Goal: Task Accomplishment & Management: Use online tool/utility

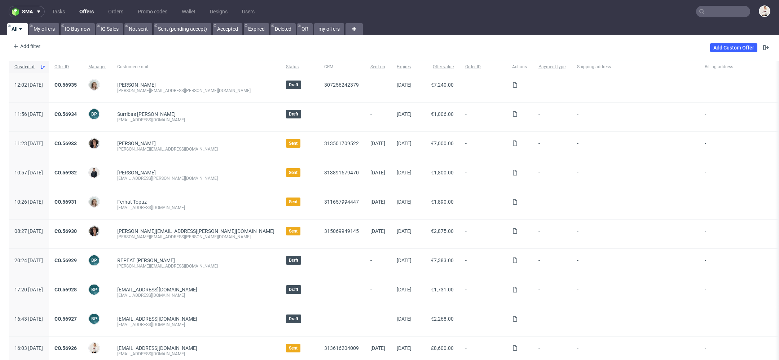
click at [711, 13] on input "text" at bounding box center [723, 12] width 54 height 12
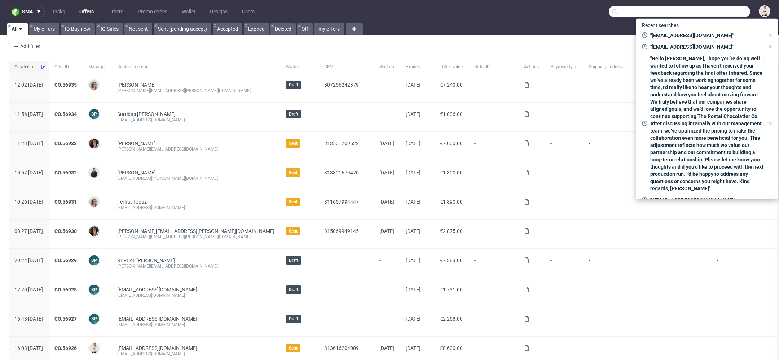
paste input "R467631634"
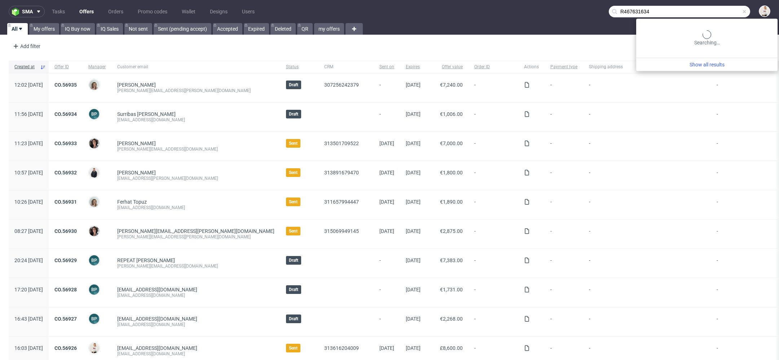
type input "R467631634"
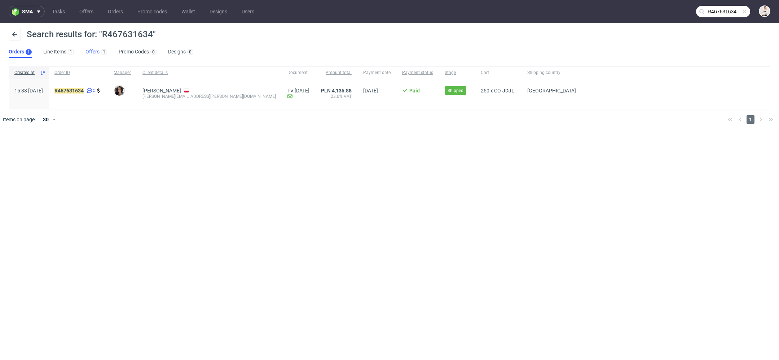
click at [100, 51] on div "1" at bounding box center [104, 51] width 8 height 7
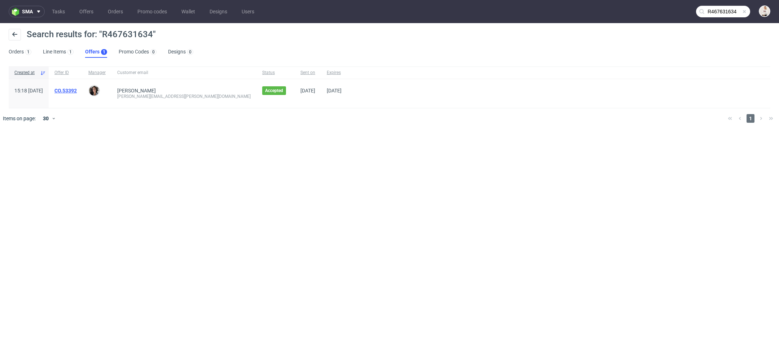
click at [77, 89] on link "CO.53392" at bounding box center [65, 91] width 22 height 6
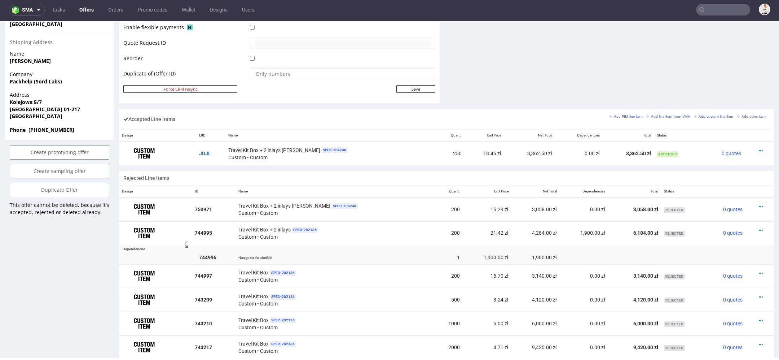
scroll to position [325, 0]
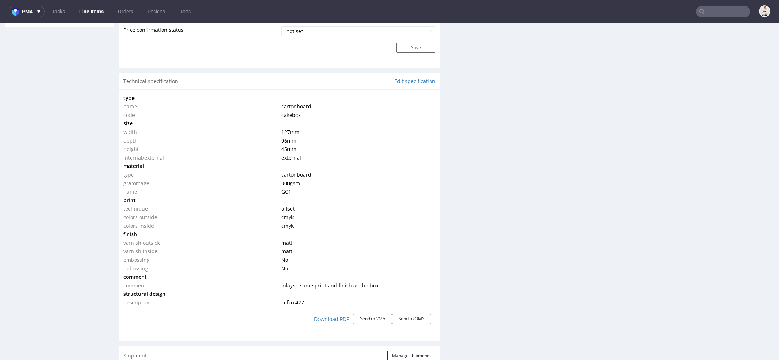
scroll to position [623, 0]
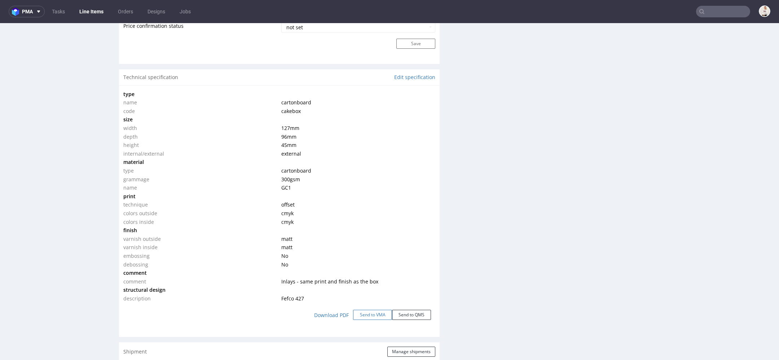
click at [375, 310] on button "Send to VMA" at bounding box center [372, 315] width 39 height 10
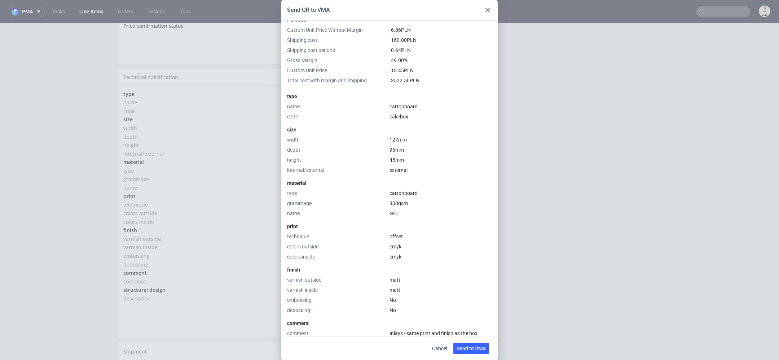
scroll to position [160, 0]
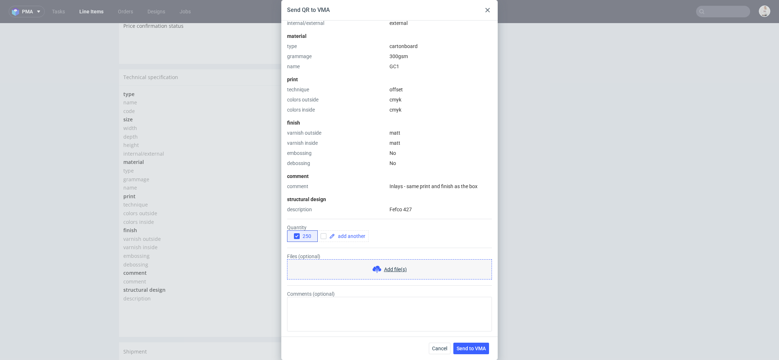
click at [438, 341] on div "Cancel Send to VMA" at bounding box center [389, 347] width 216 height 23
drag, startPoint x: 440, startPoint y: 347, endPoint x: 443, endPoint y: 322, distance: 24.7
click at [440, 347] on span "Cancel" at bounding box center [439, 348] width 15 height 5
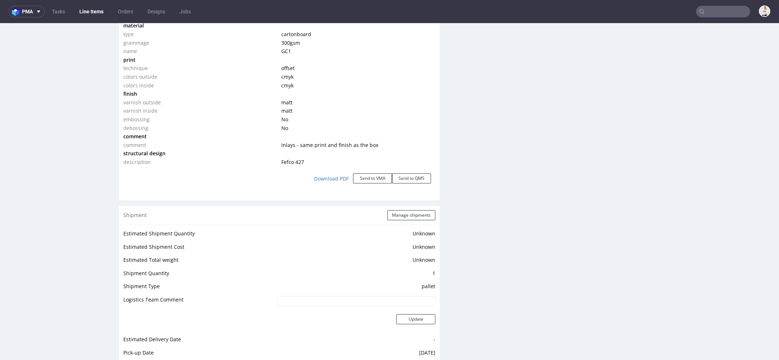
scroll to position [769, 0]
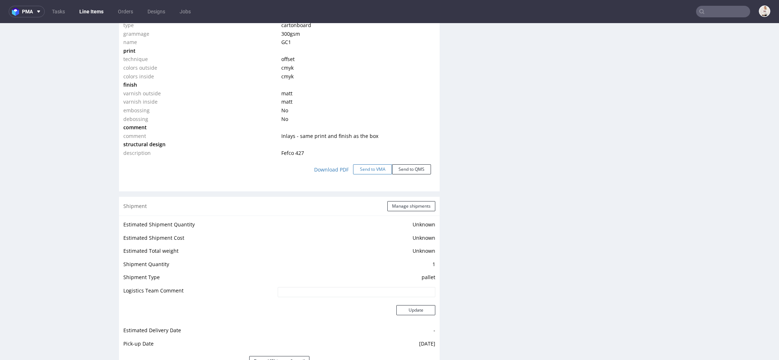
click at [370, 171] on button "Send to VMA" at bounding box center [372, 169] width 39 height 10
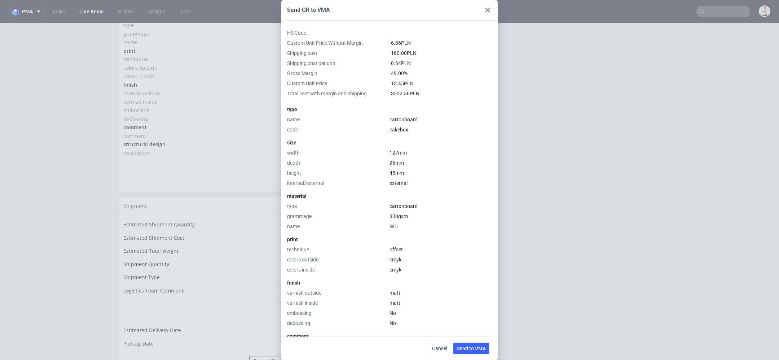
scroll to position [160, 0]
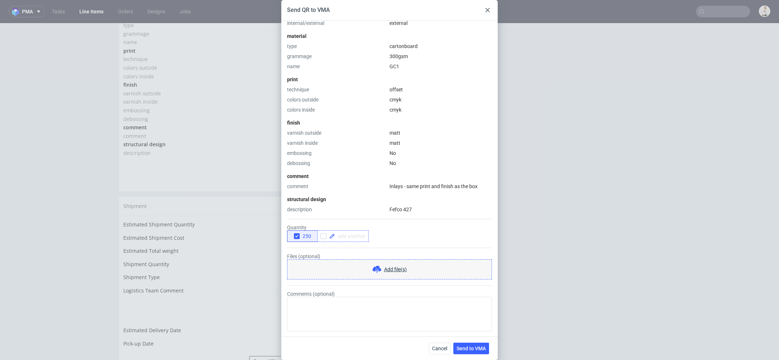
click at [341, 237] on span at bounding box center [350, 235] width 30 height 5
checkbox input "true"
click at [298, 234] on icon "button" at bounding box center [296, 235] width 5 height 5
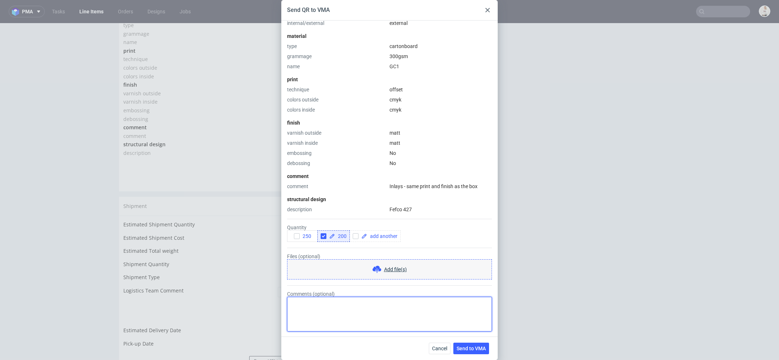
click at [381, 312] on textarea "Comments (optional)" at bounding box center [389, 314] width 205 height 35
paste textarea "samo [PERSON_NAME] dwustronnie zadrukowane"
type textarea "uwaga, wycena bez wkladek. samo [PERSON_NAME] dwustronnie zadrukowane"
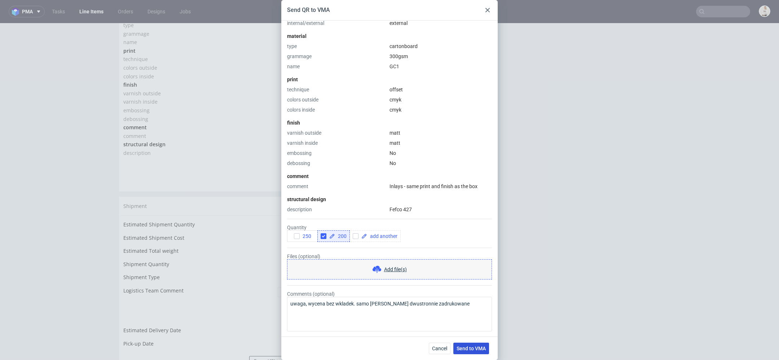
click at [472, 348] on span "Send to VMA" at bounding box center [471, 348] width 29 height 5
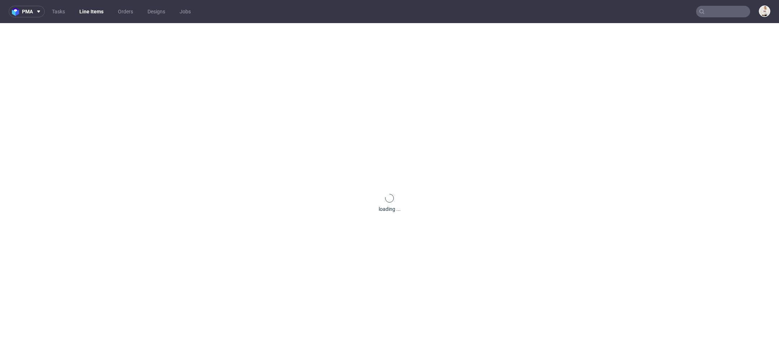
scroll to position [0, 0]
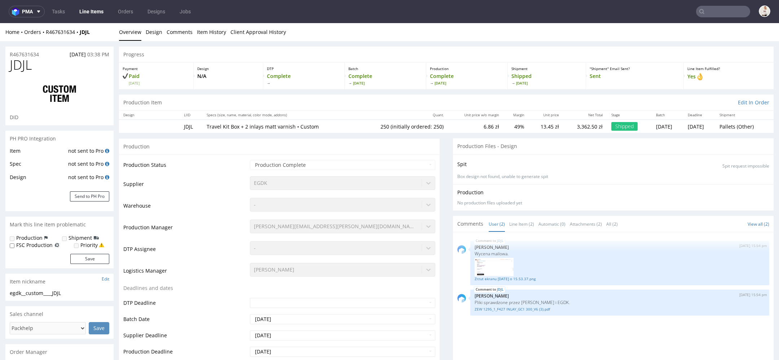
select select "in_progress"
